Goal: Find specific page/section: Find specific page/section

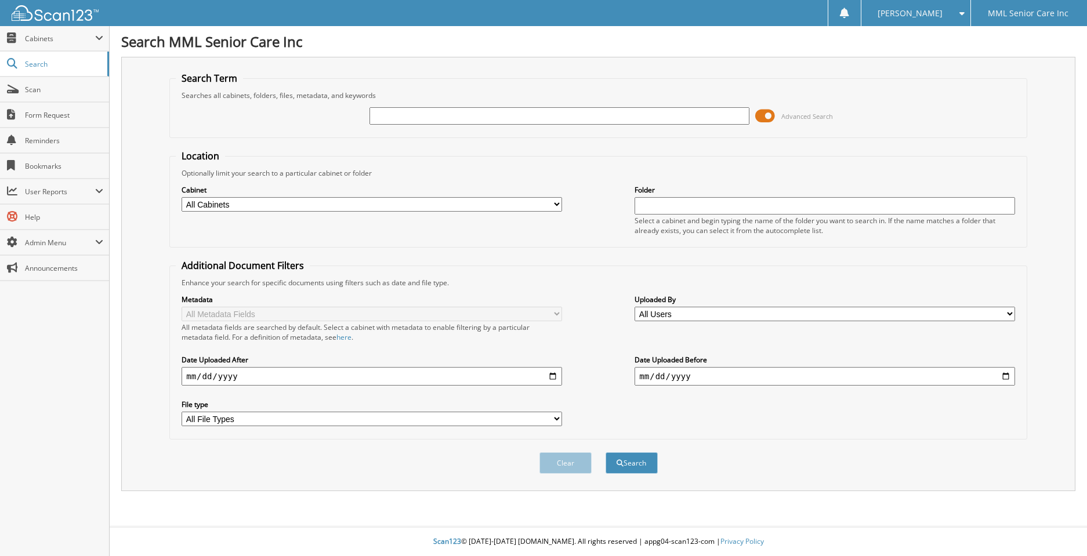
click at [619, 112] on input "text" at bounding box center [559, 115] width 380 height 17
type input "[PERSON_NAME]"
click at [605, 452] on button "Search" at bounding box center [631, 462] width 52 height 21
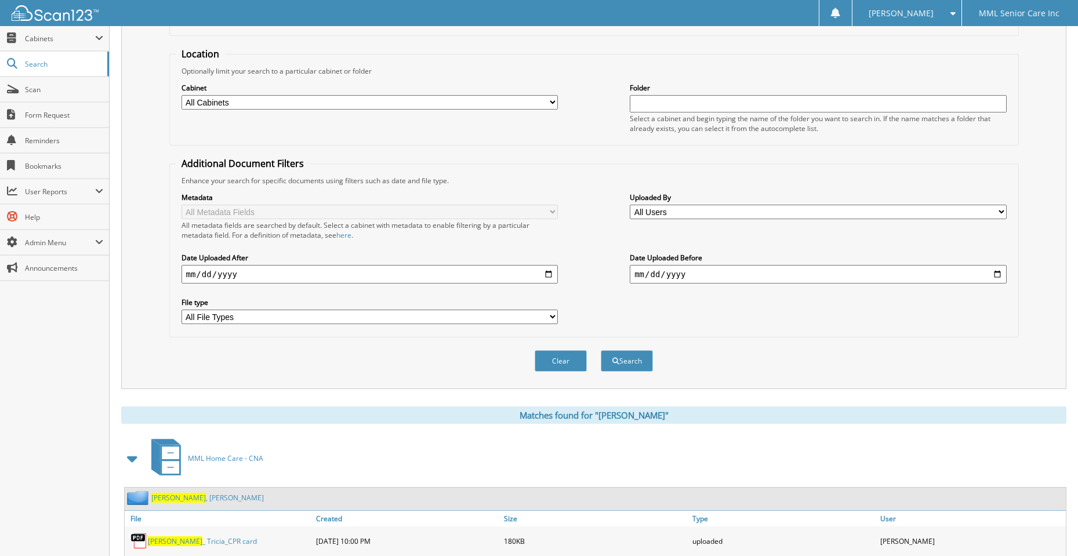
scroll to position [235, 0]
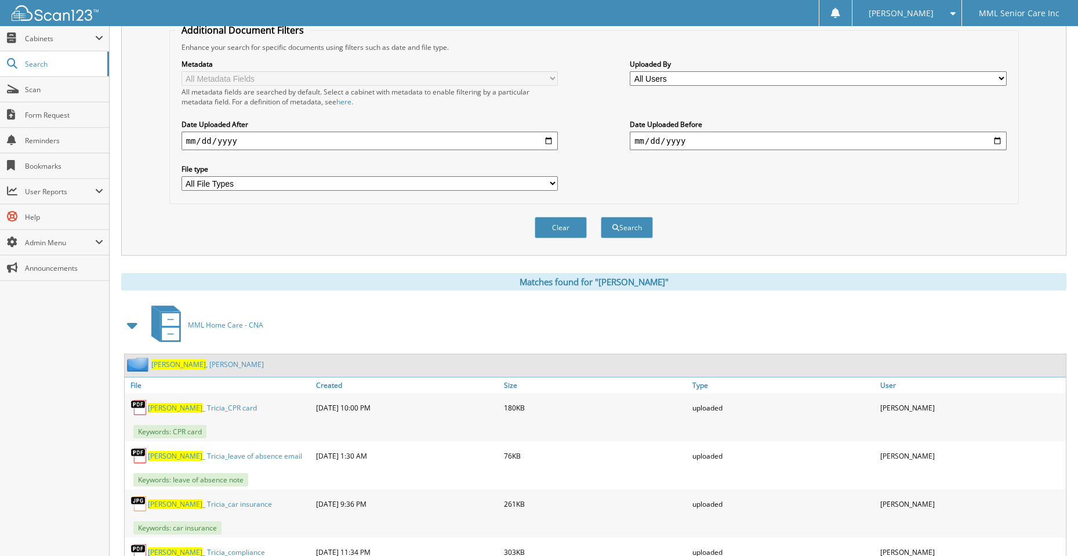
click at [172, 361] on span "[PERSON_NAME]" at bounding box center [178, 365] width 55 height 10
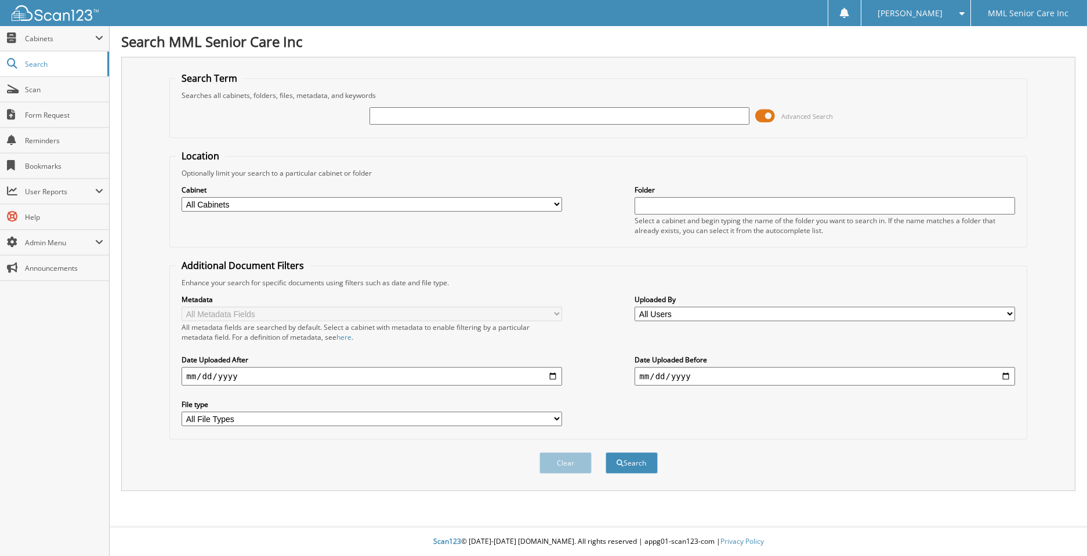
click at [684, 120] on input "text" at bounding box center [559, 115] width 380 height 17
type input "Ariel Perez"
click at [619, 462] on span "submit" at bounding box center [619, 463] width 7 height 7
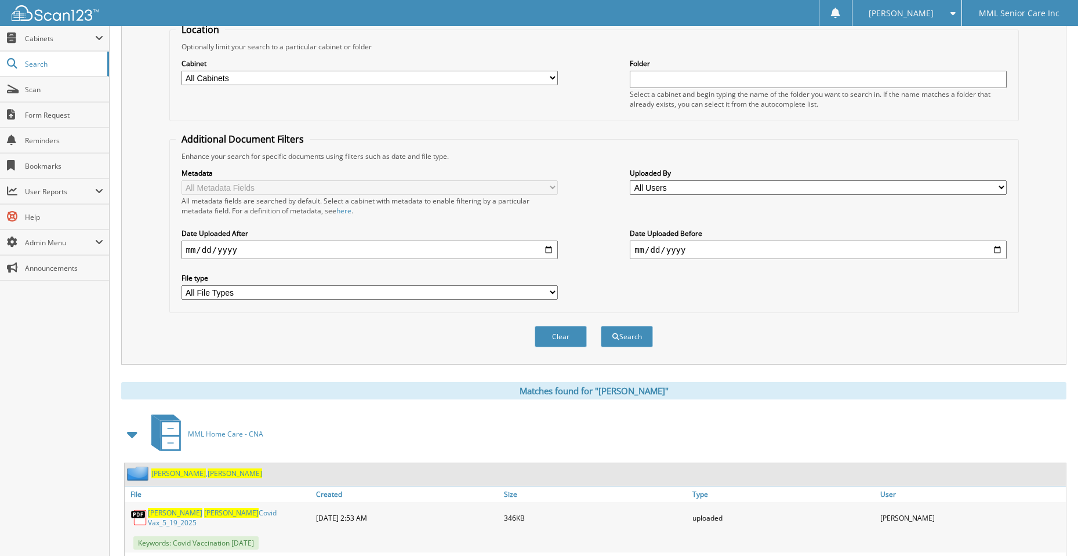
scroll to position [185, 0]
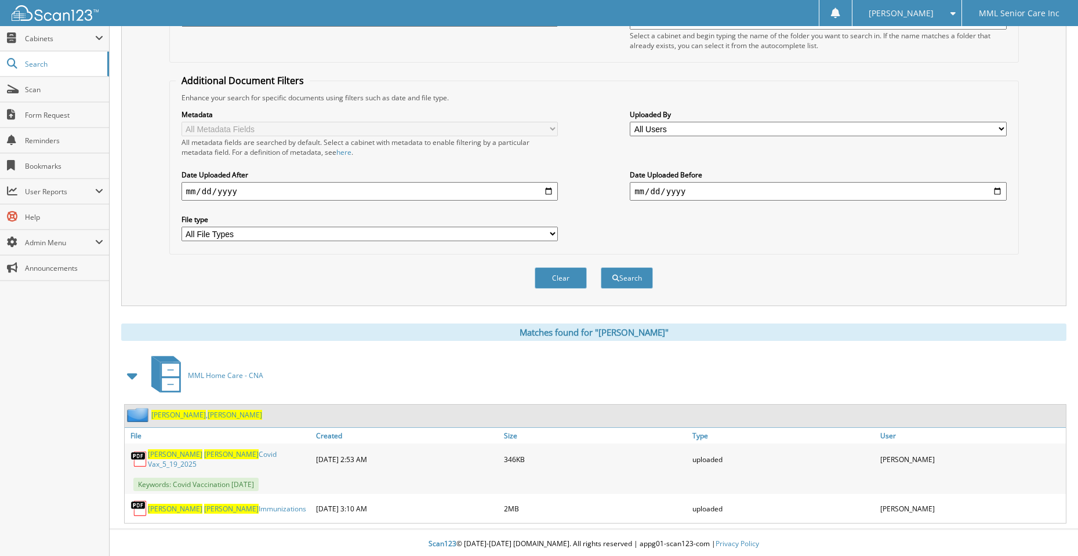
click at [170, 415] on link "Perez , Ariel" at bounding box center [206, 415] width 111 height 10
